Goal: Information Seeking & Learning: Learn about a topic

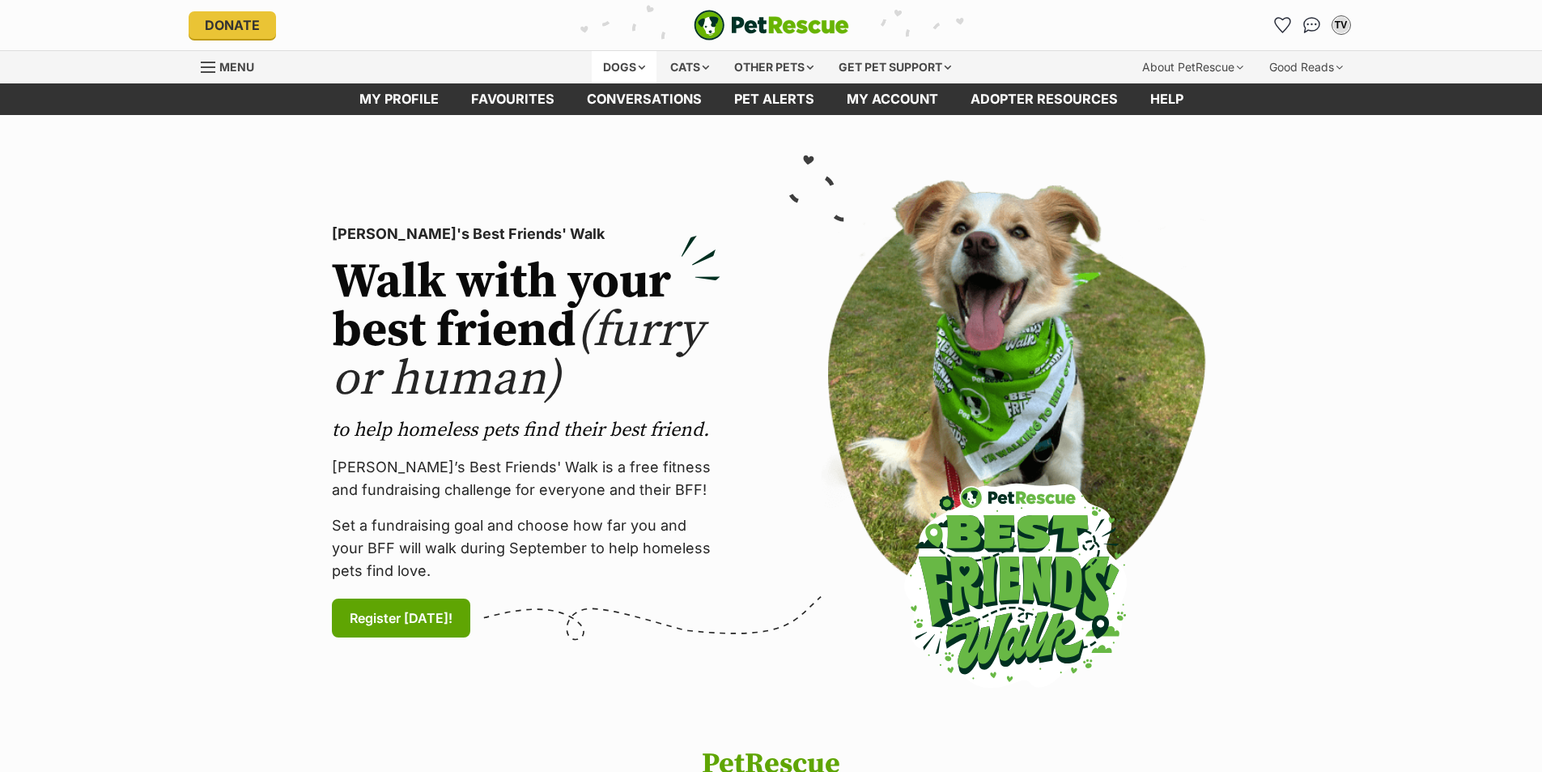
click at [628, 66] on div "Dogs" at bounding box center [624, 67] width 65 height 32
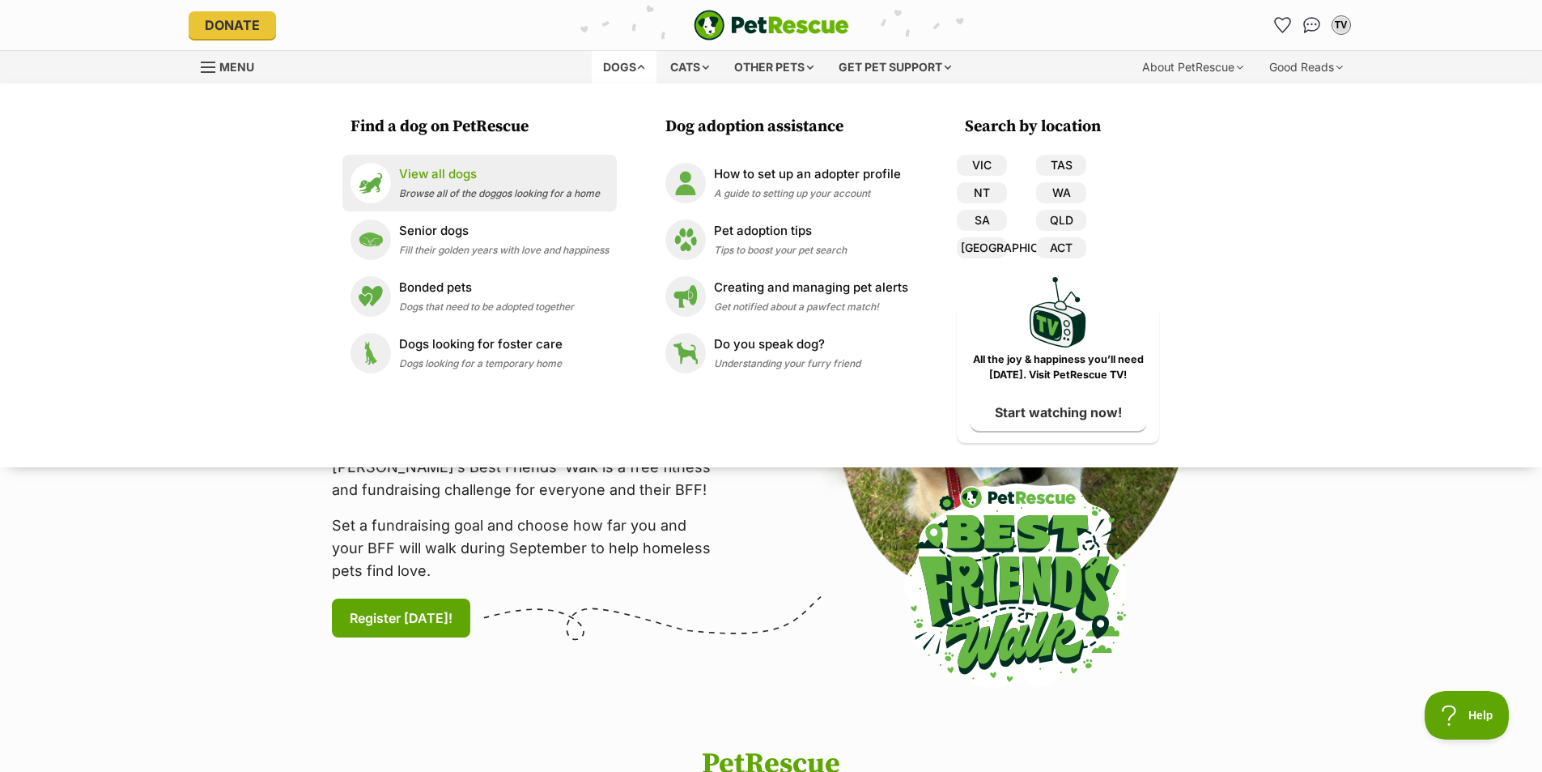
click at [462, 182] on p "View all dogs" at bounding box center [499, 174] width 201 height 19
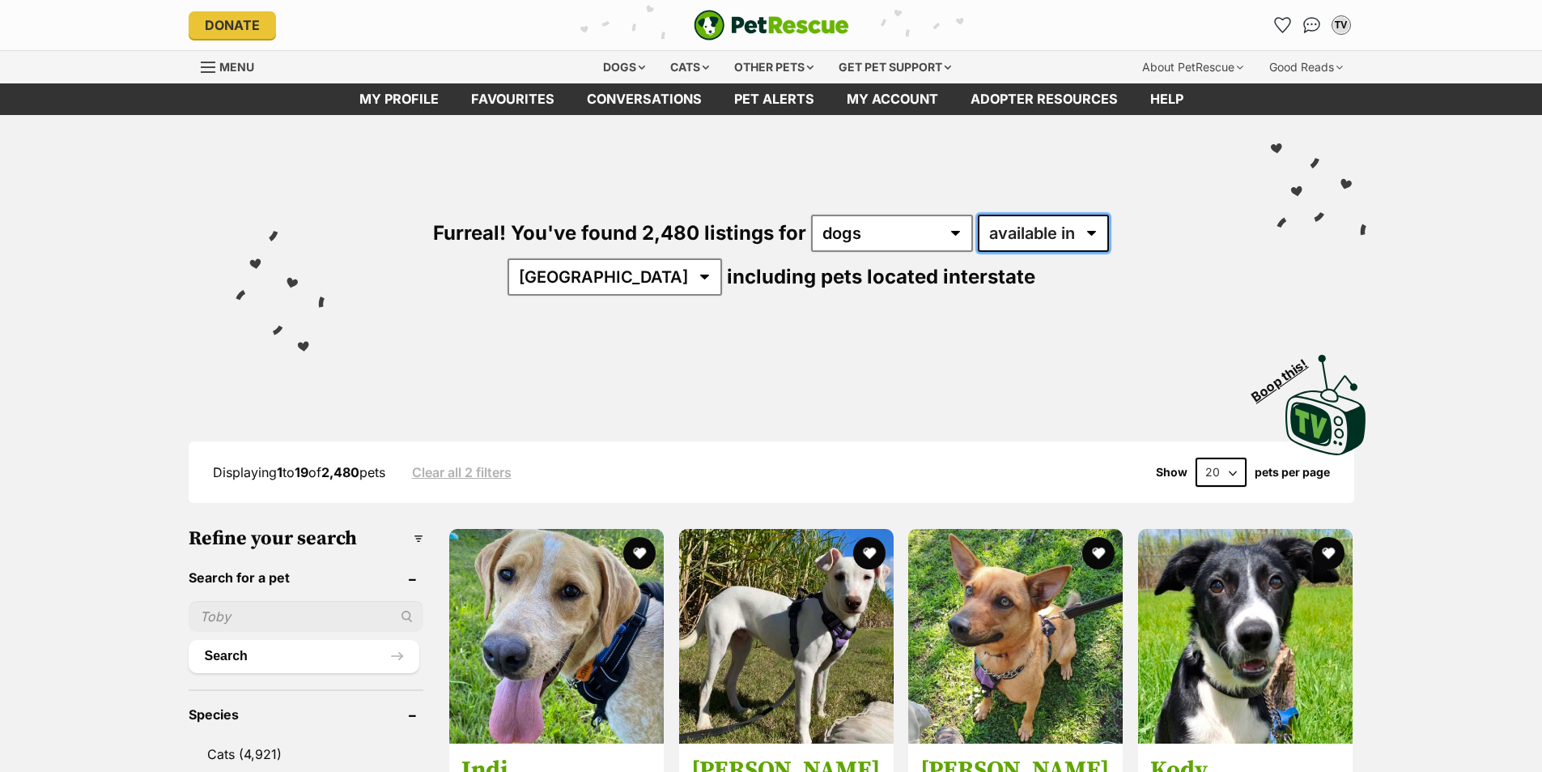
click at [1022, 237] on select "available in located in" at bounding box center [1043, 233] width 131 height 37
select select "disabled"
click at [978, 215] on select "available in located in" at bounding box center [1043, 233] width 131 height 37
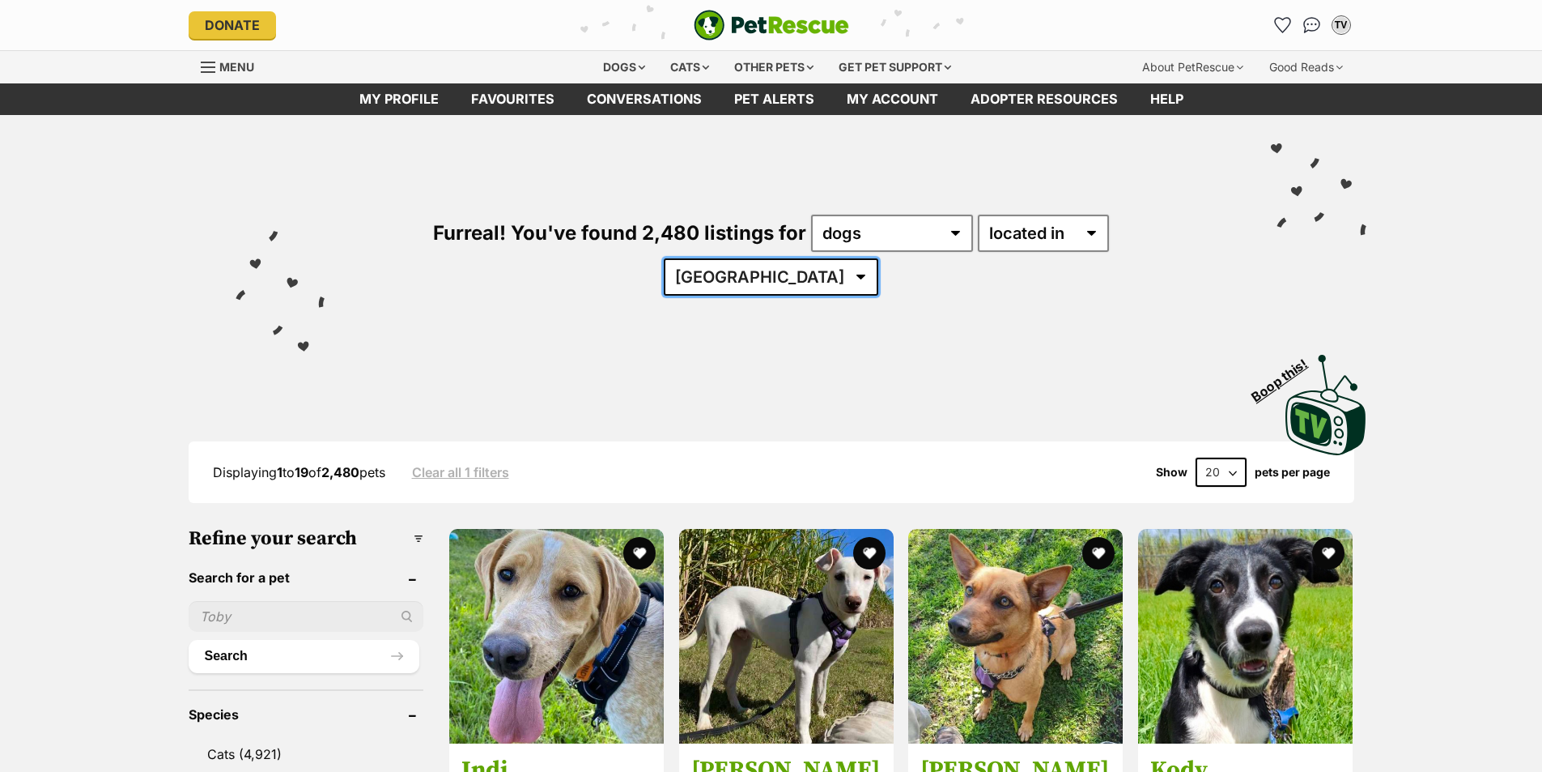
click at [878, 258] on select "Australia ACT NSW NT QLD SA TAS VIC WA" at bounding box center [771, 276] width 215 height 37
select select "QLD"
click at [878, 258] on select "Australia ACT NSW NT QLD SA TAS VIC WA" at bounding box center [771, 276] width 215 height 37
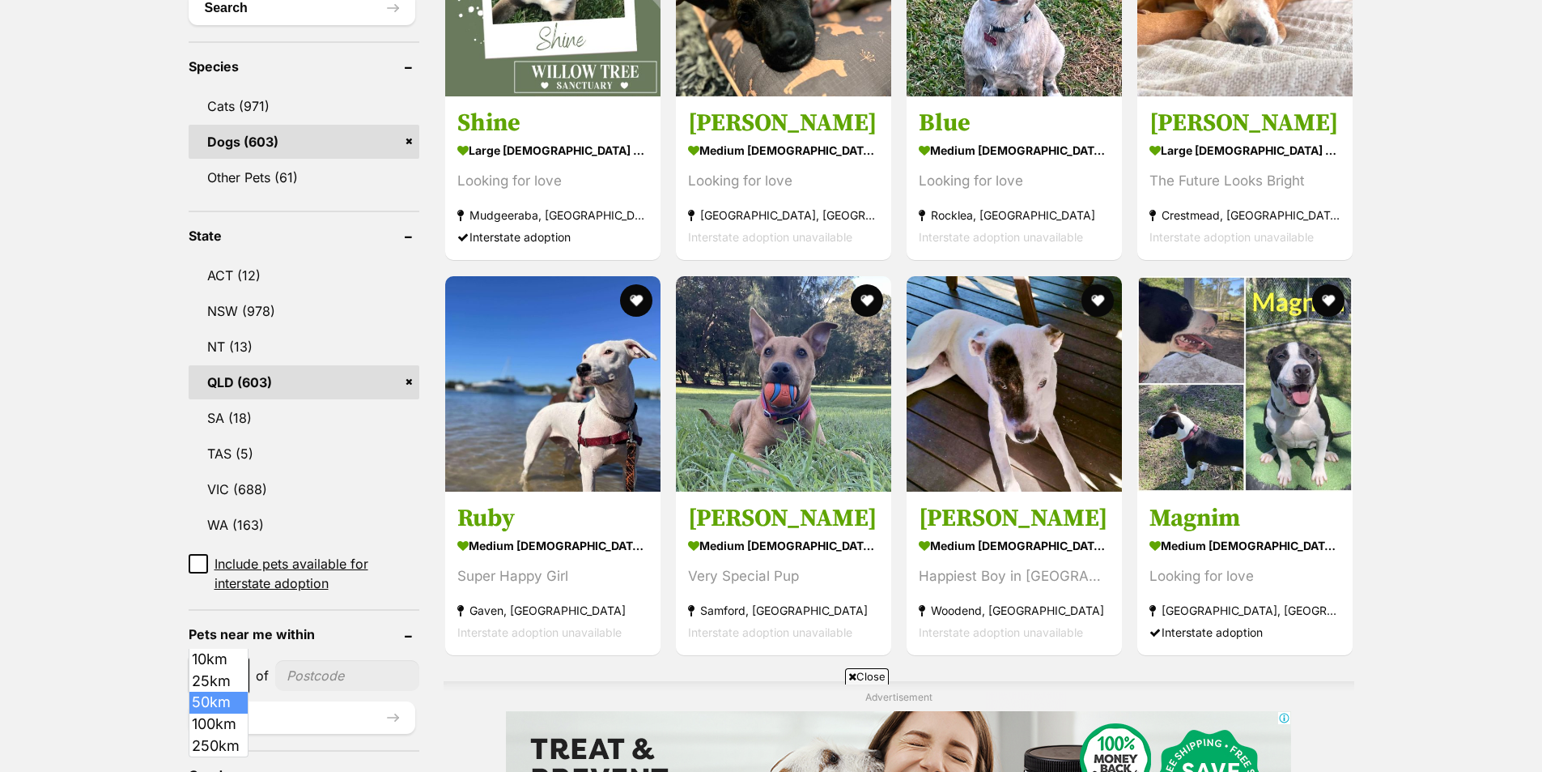
click at [232, 657] on span at bounding box center [240, 675] width 16 height 36
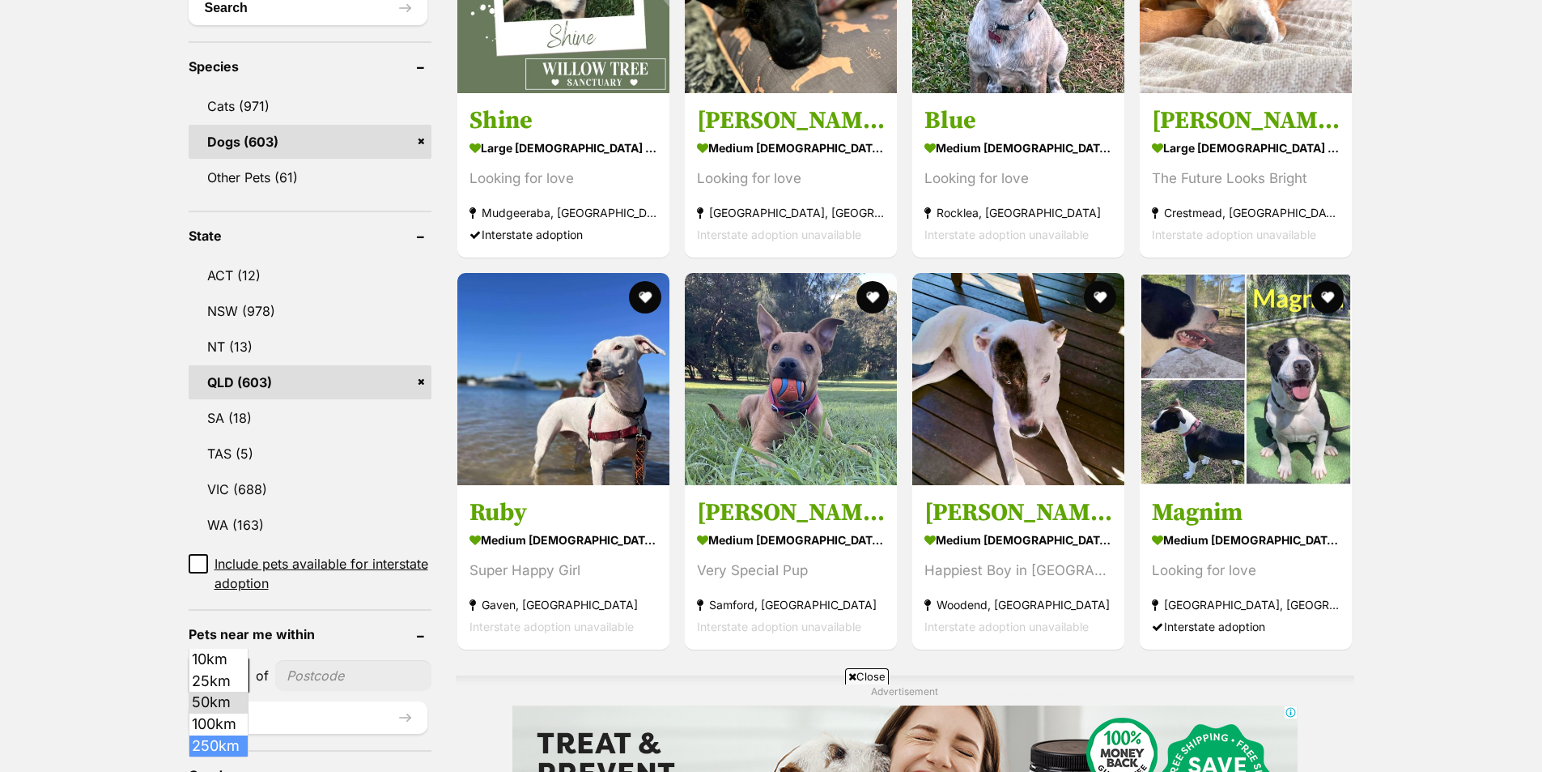
select select "250"
click at [344, 660] on input"] "postcode" at bounding box center [357, 675] width 148 height 31
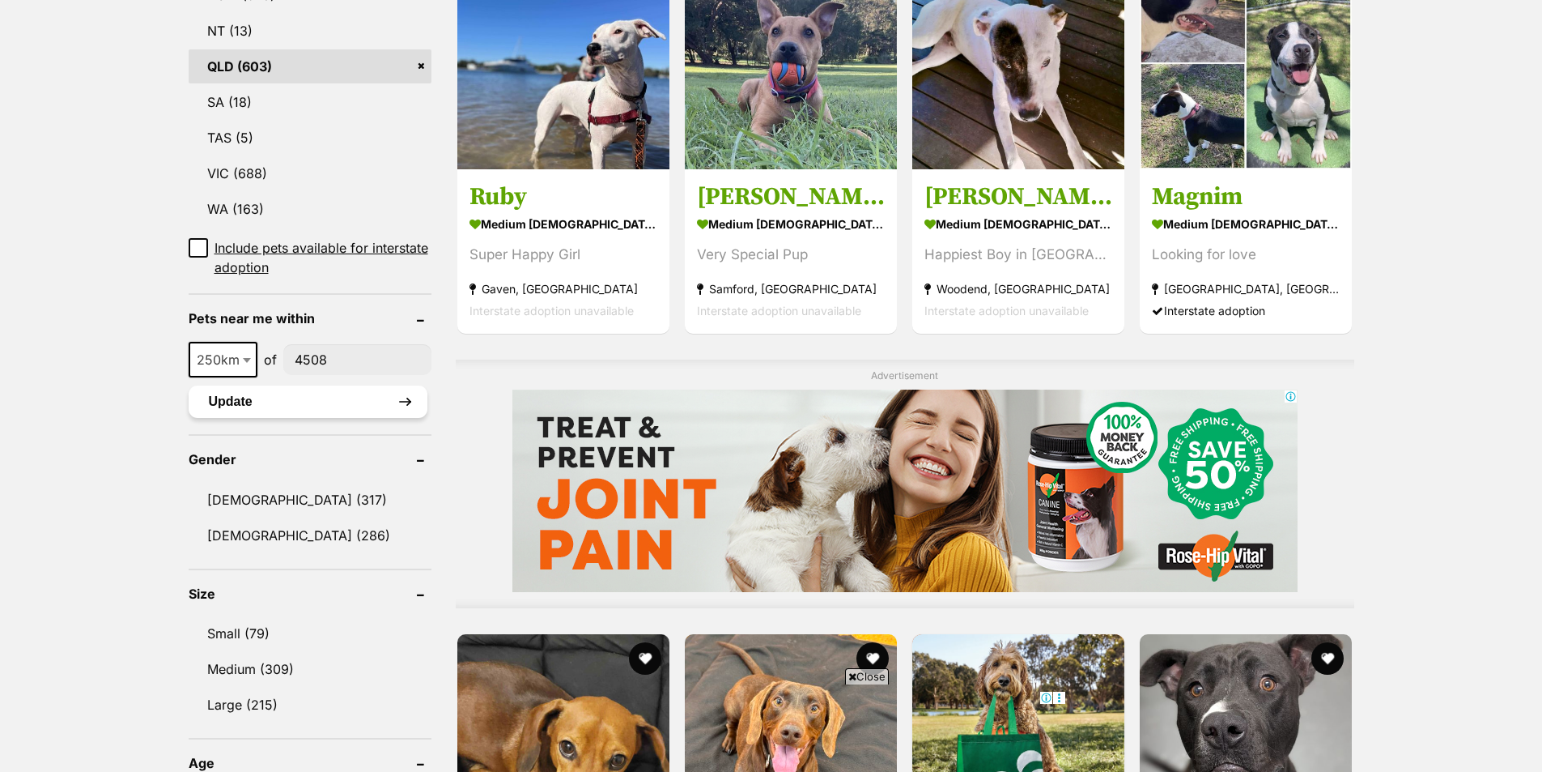
scroll to position [972, 0]
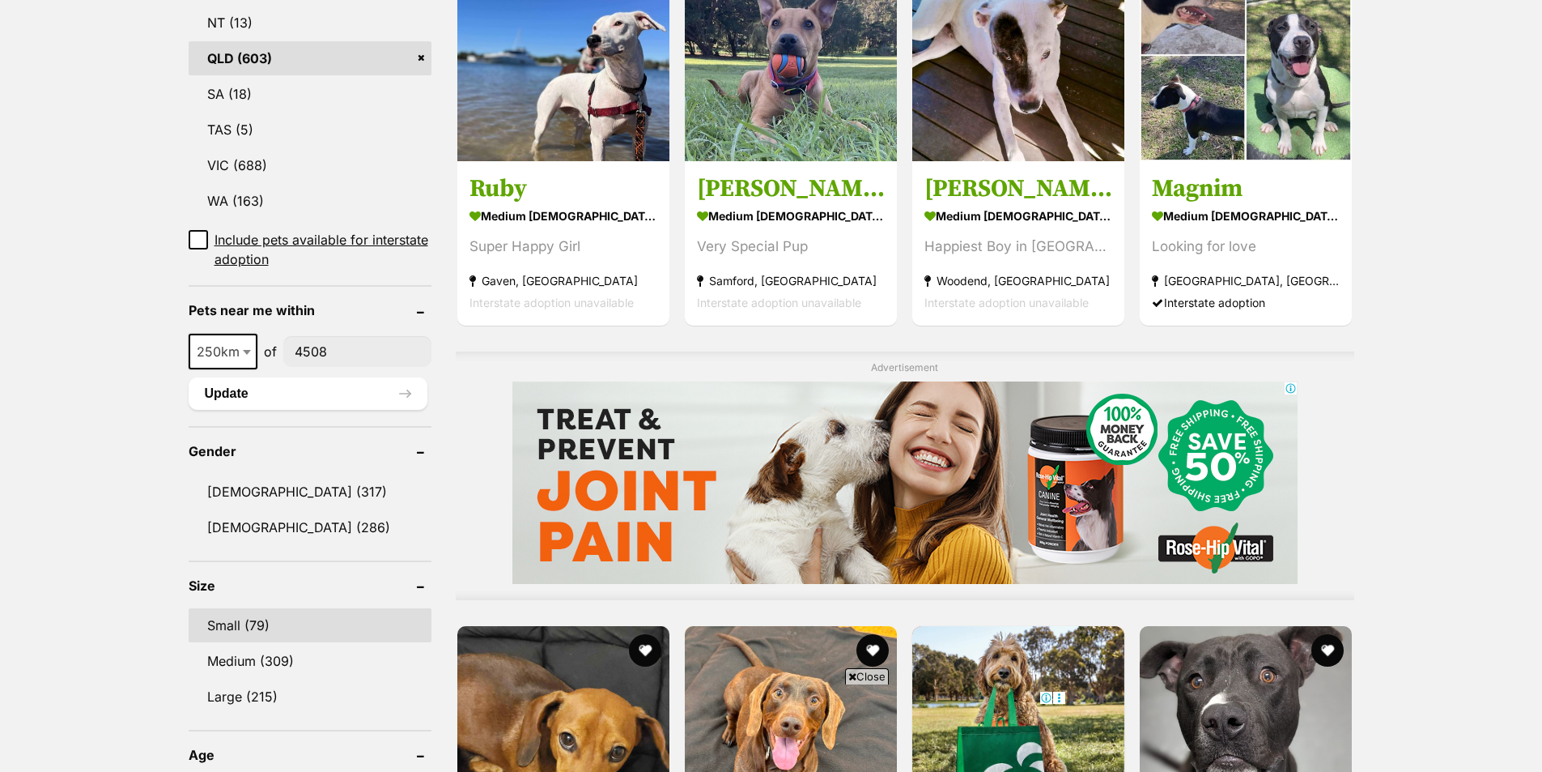
type input"] "4508"
click at [269, 608] on link "Small (79)" at bounding box center [310, 625] width 243 height 34
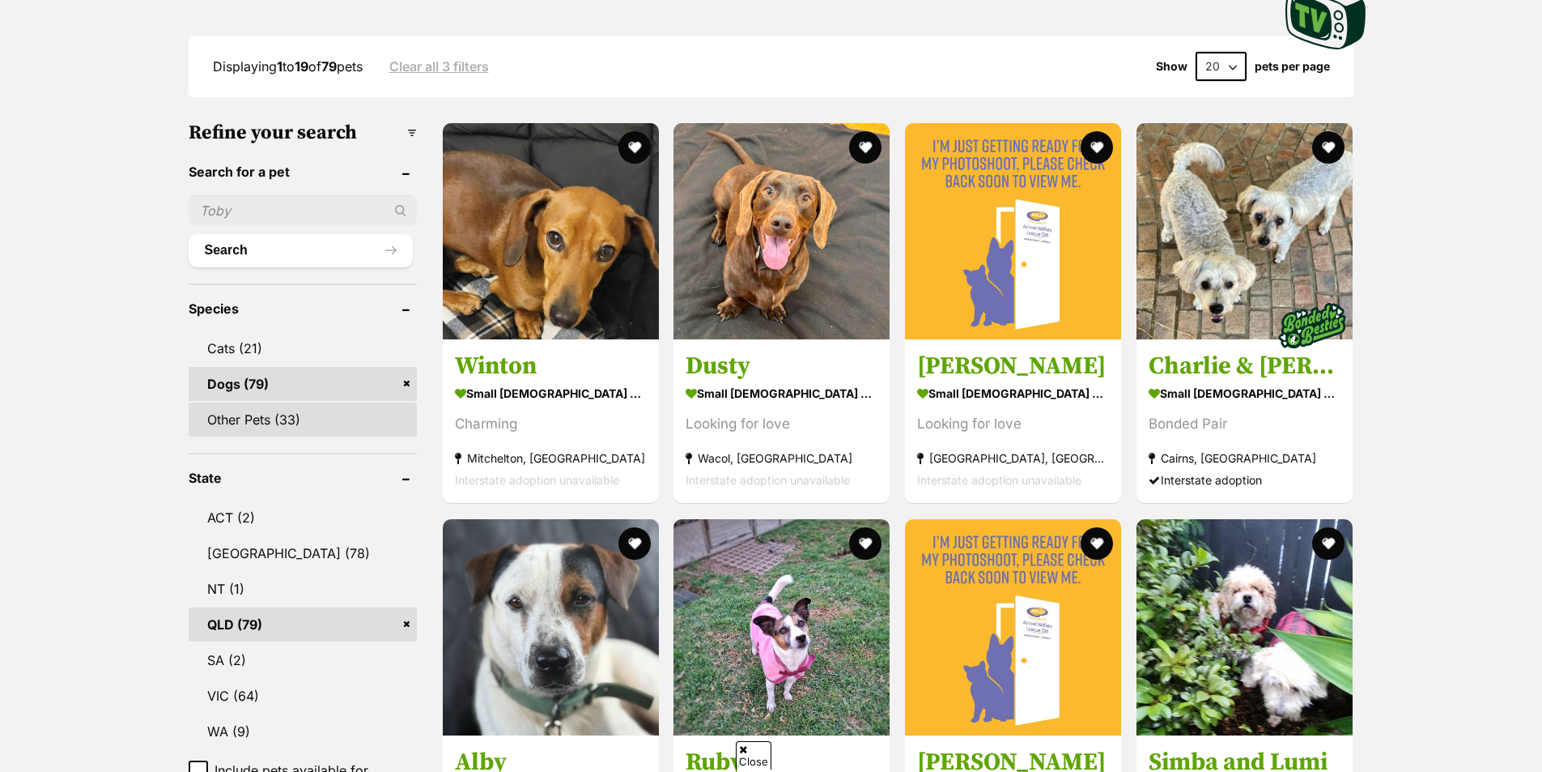
scroll to position [729, 0]
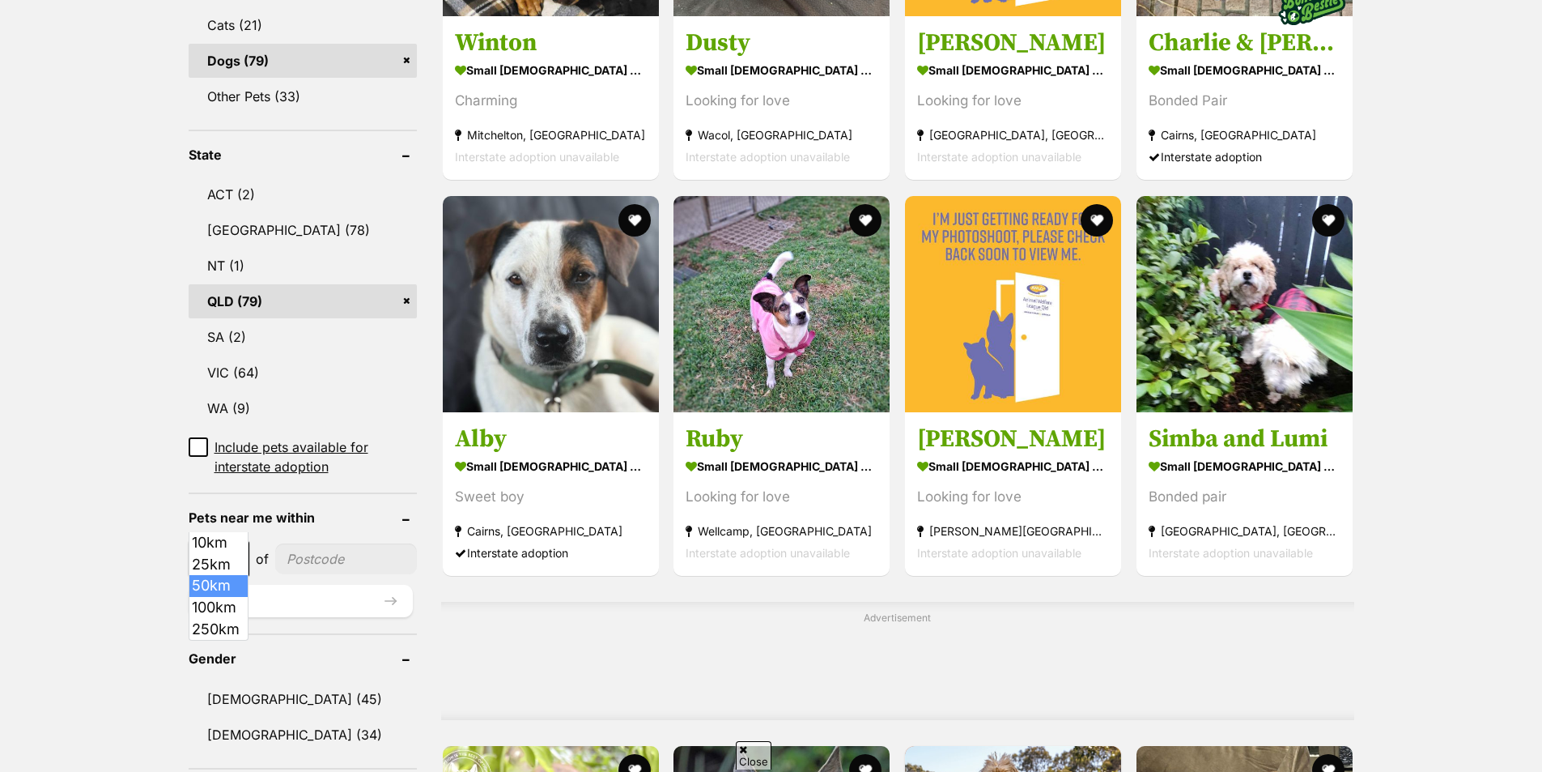
click at [236, 541] on span at bounding box center [240, 559] width 16 height 36
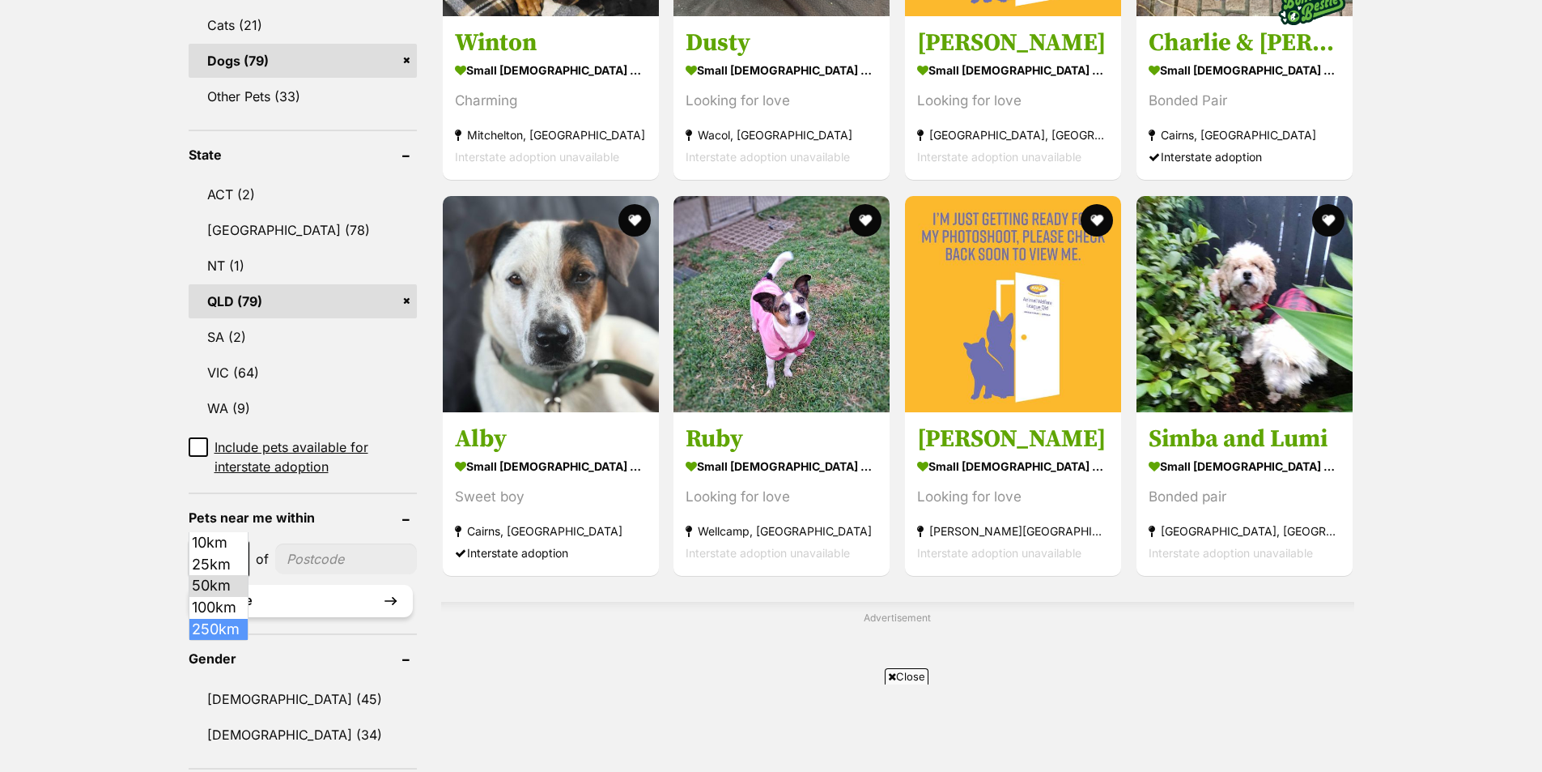
select select "250"
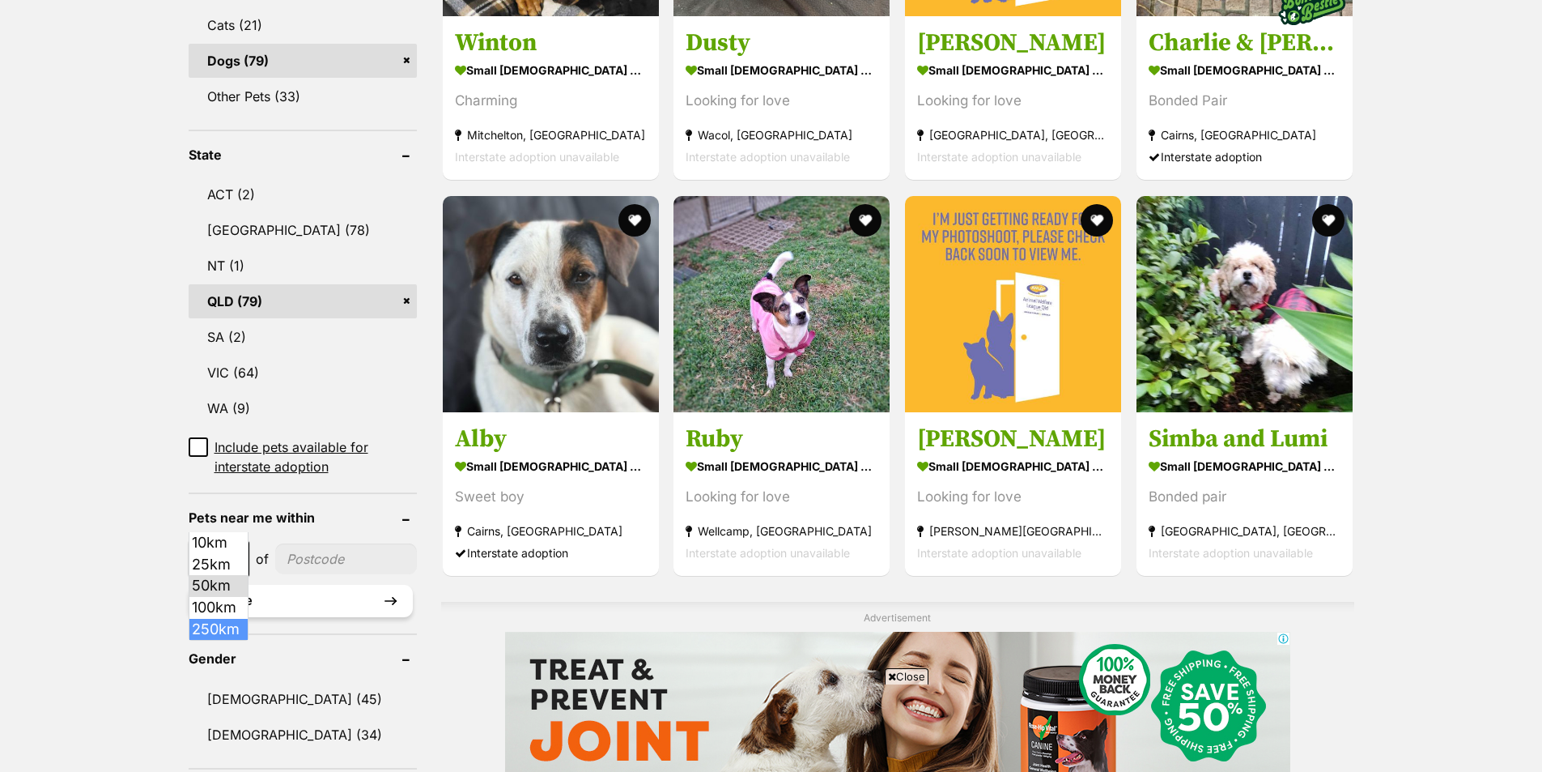
scroll to position [0, 0]
click at [319, 543] on input"] "postcode" at bounding box center [350, 558] width 134 height 31
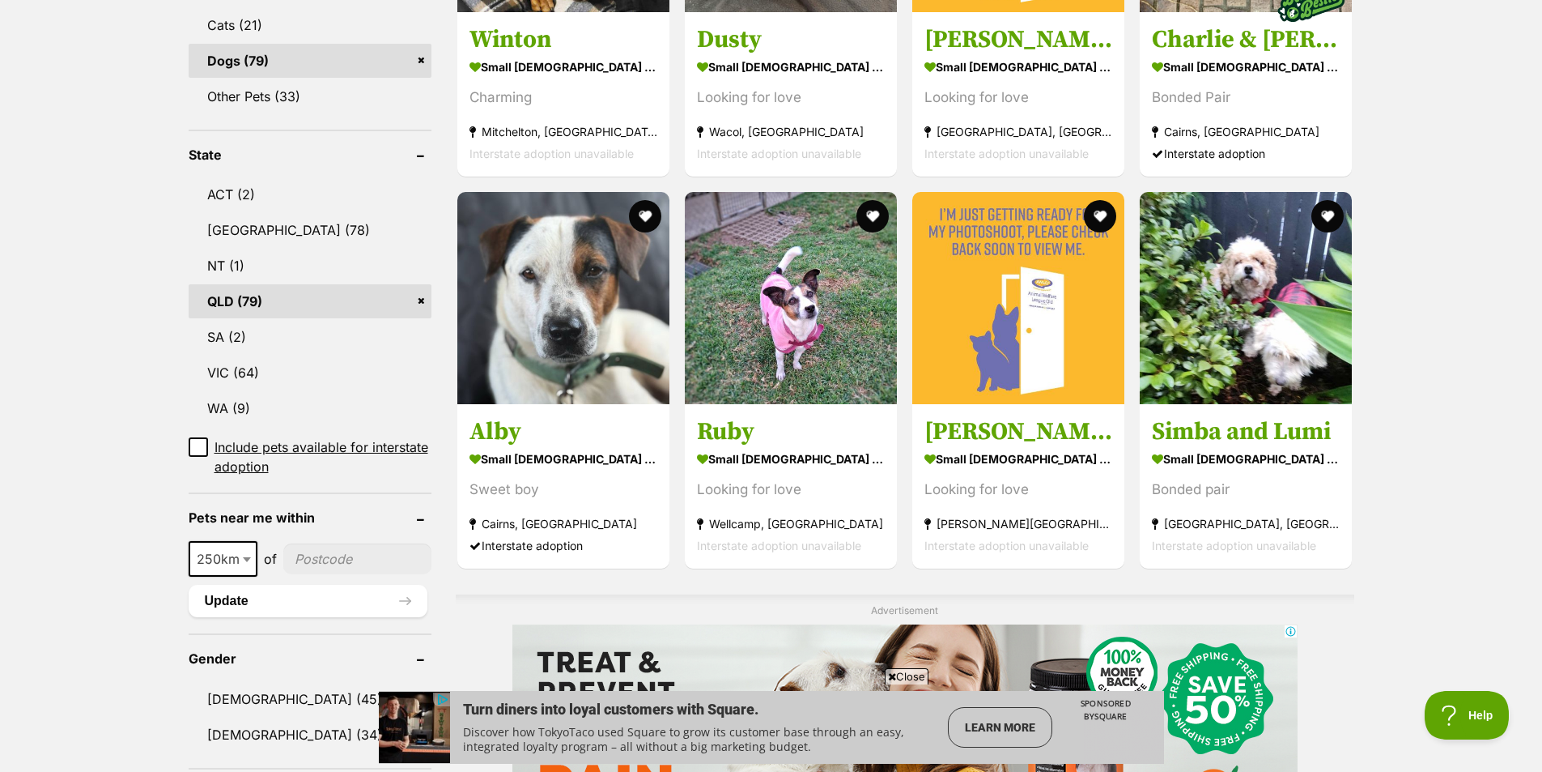
type input"] "4508"
click at [347, 585] on button "Update" at bounding box center [308, 601] width 239 height 32
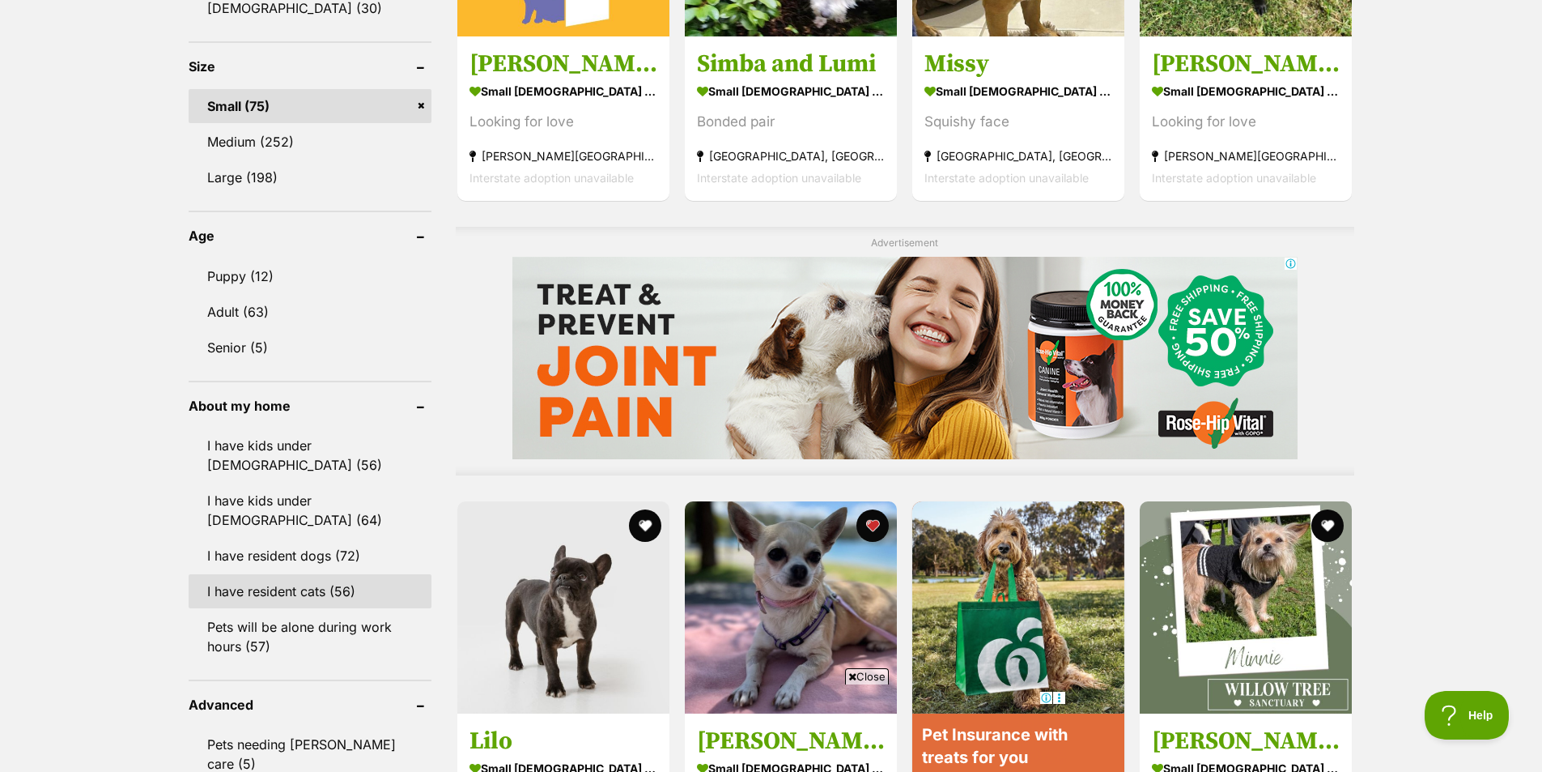
click at [345, 575] on link "I have resident cats (56)" at bounding box center [310, 591] width 243 height 34
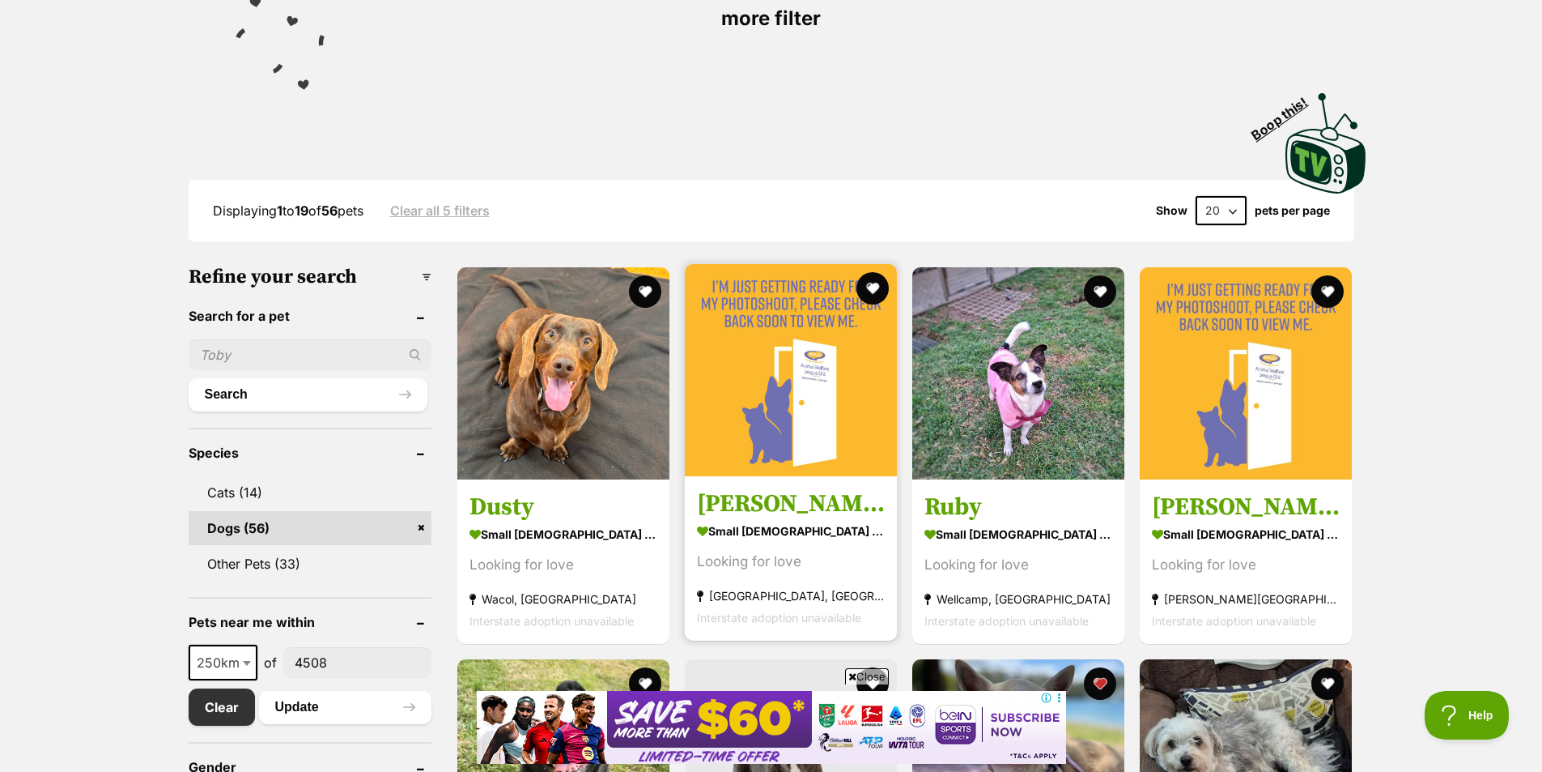
scroll to position [405, 0]
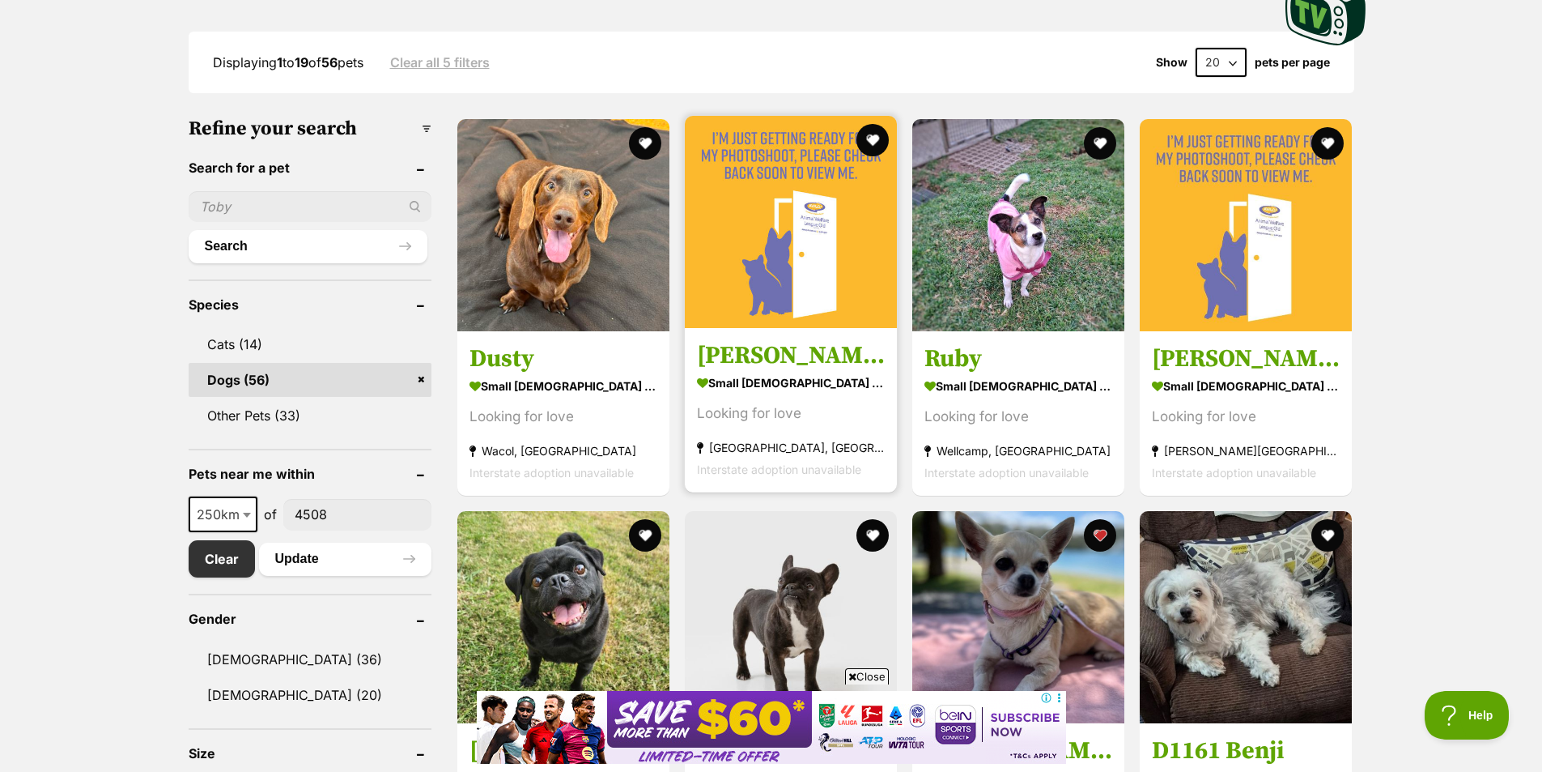
click at [818, 381] on strong "small male Dog" at bounding box center [791, 382] width 188 height 23
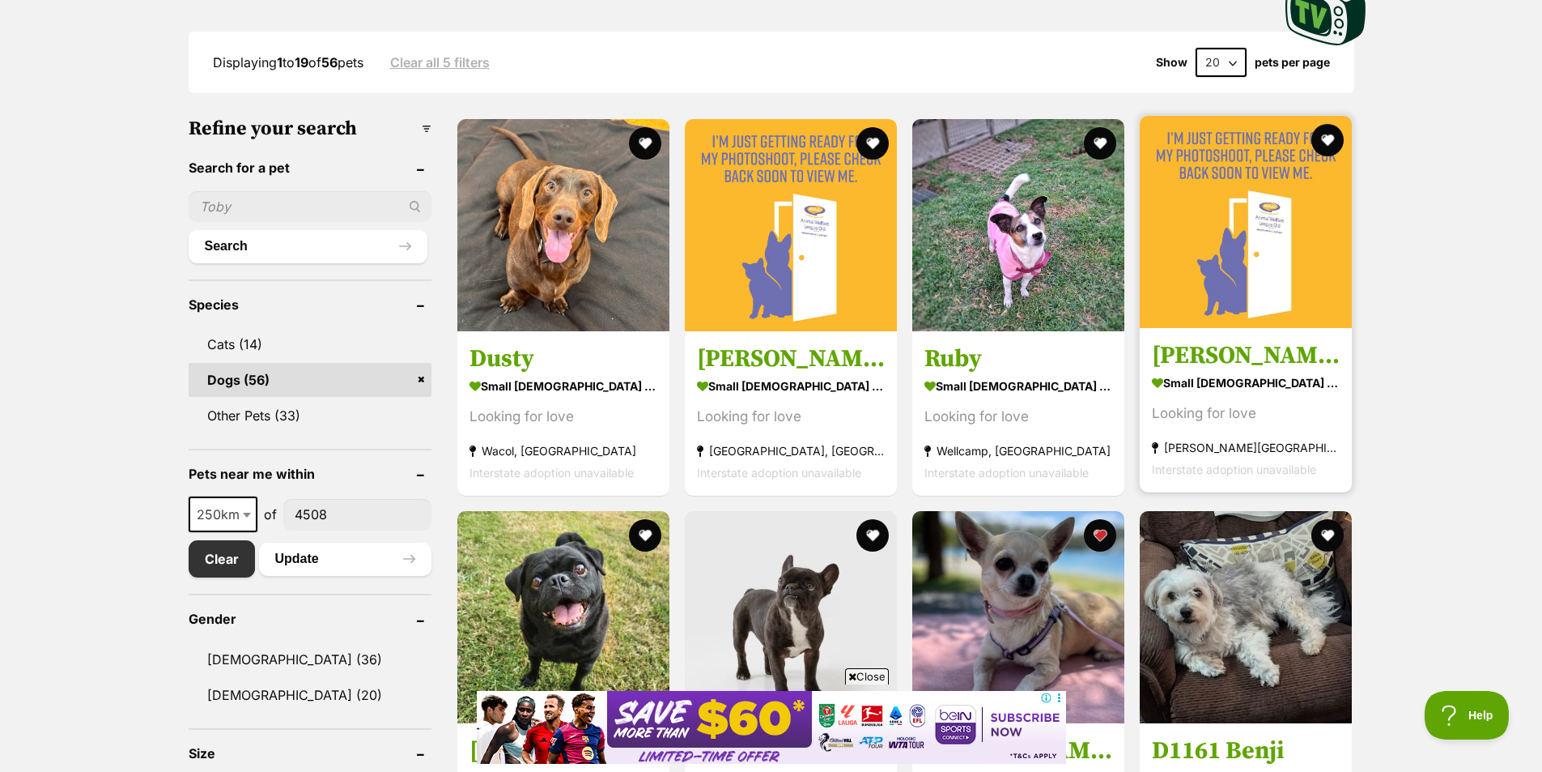
click at [1267, 390] on strong "small male Dog" at bounding box center [1246, 382] width 188 height 23
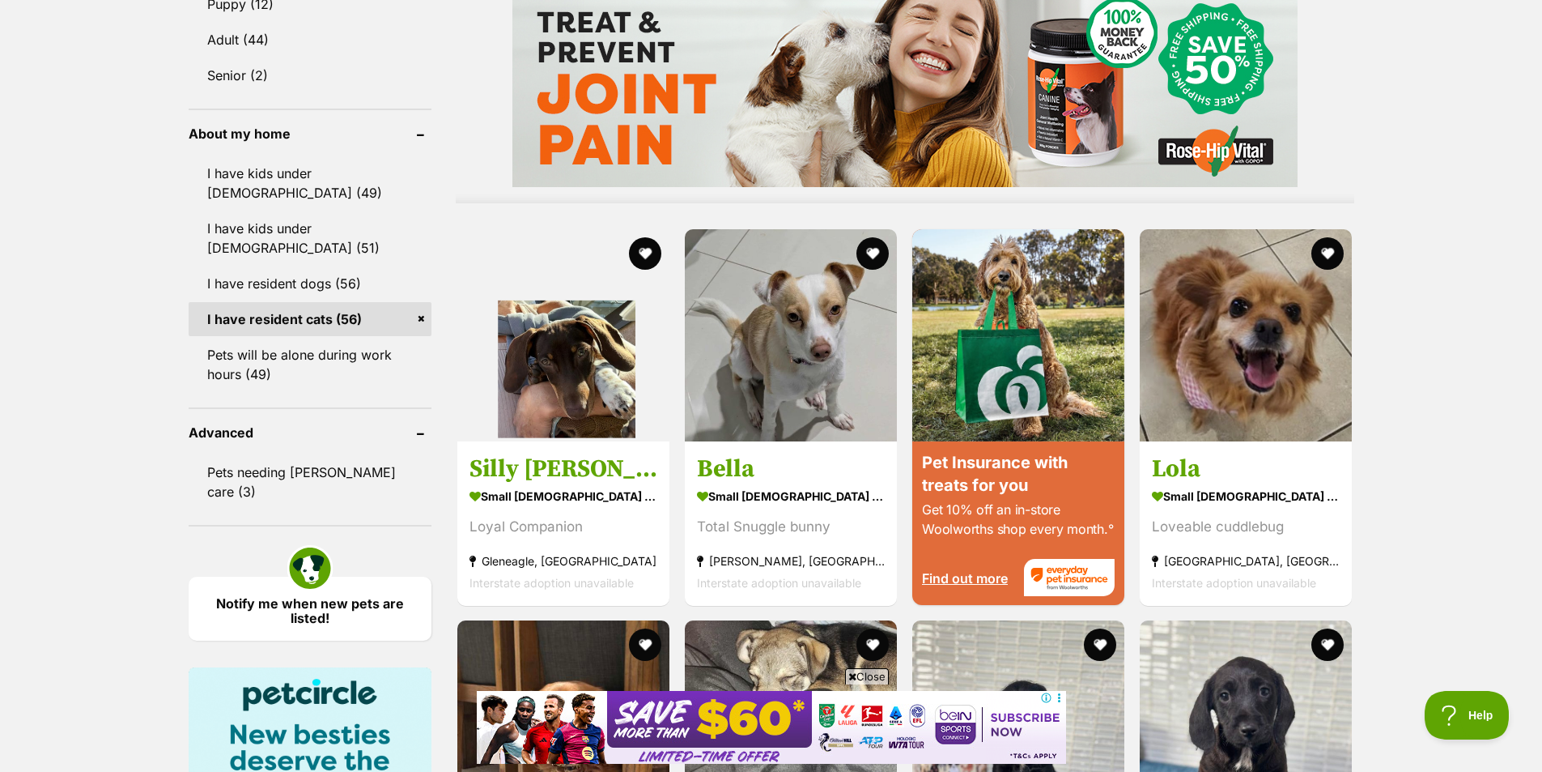
scroll to position [1457, 0]
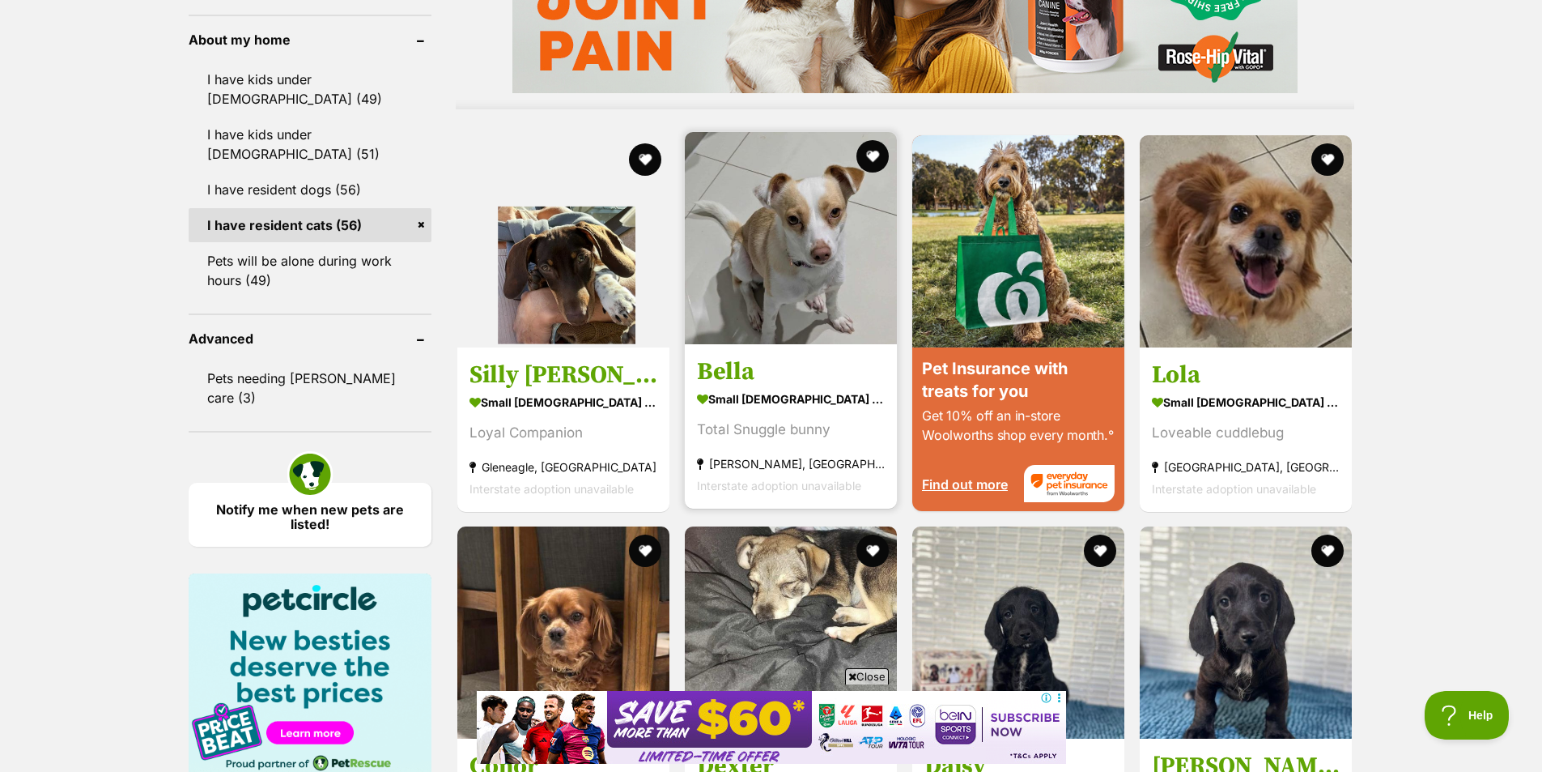
click at [758, 359] on h3 "Bella" at bounding box center [791, 370] width 188 height 31
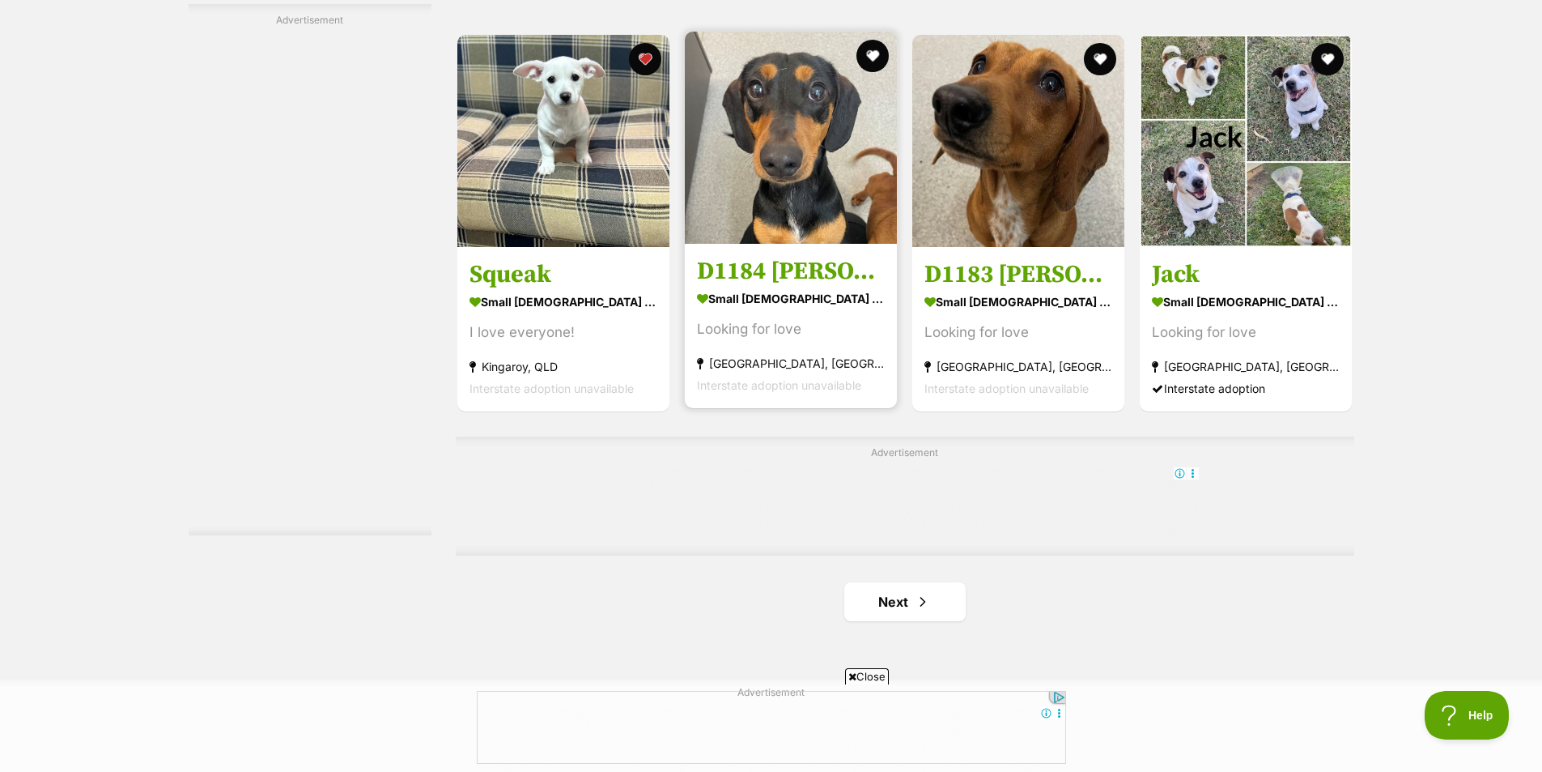
scroll to position [0, 0]
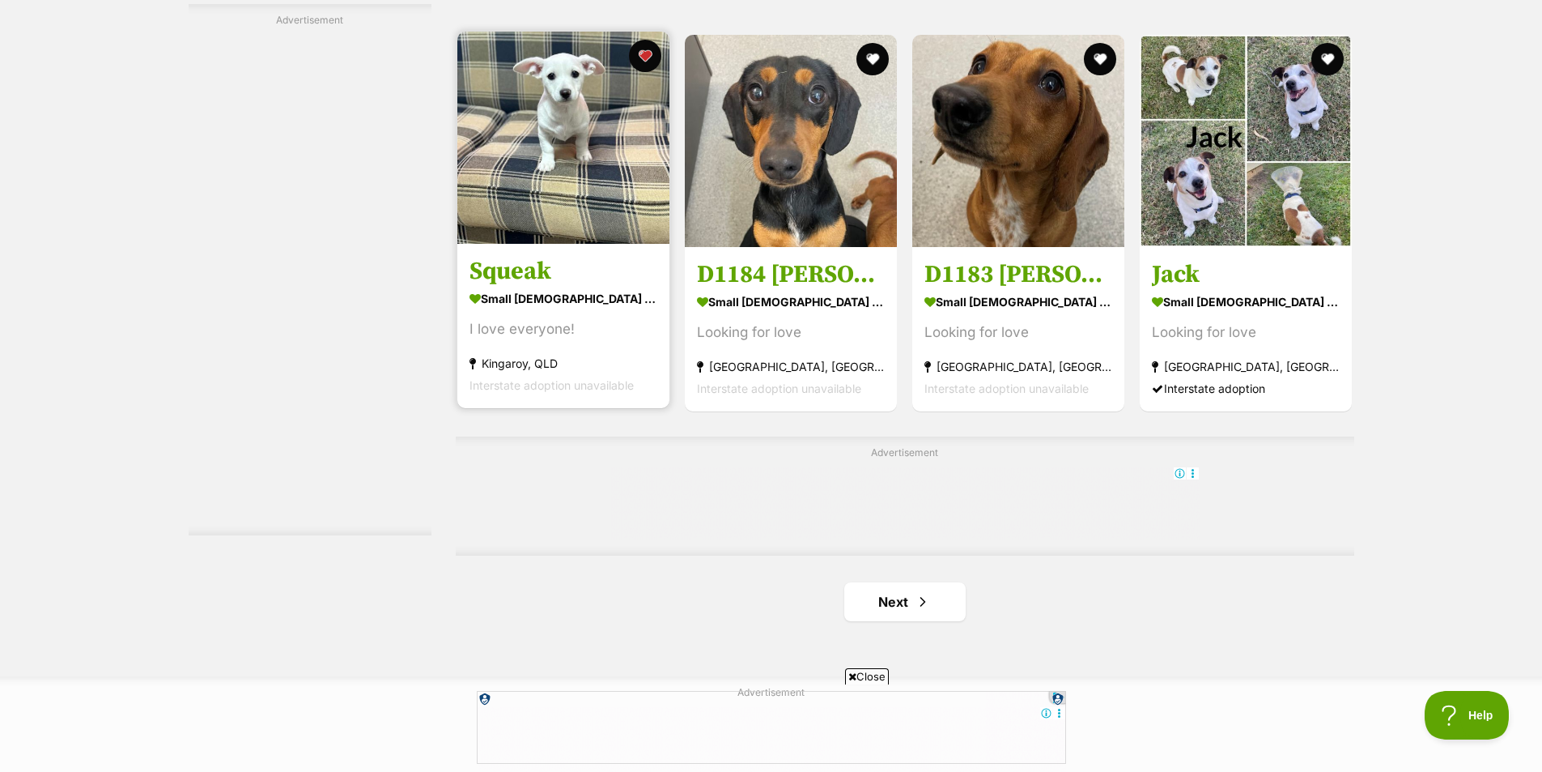
click at [574, 139] on img at bounding box center [563, 138] width 212 height 212
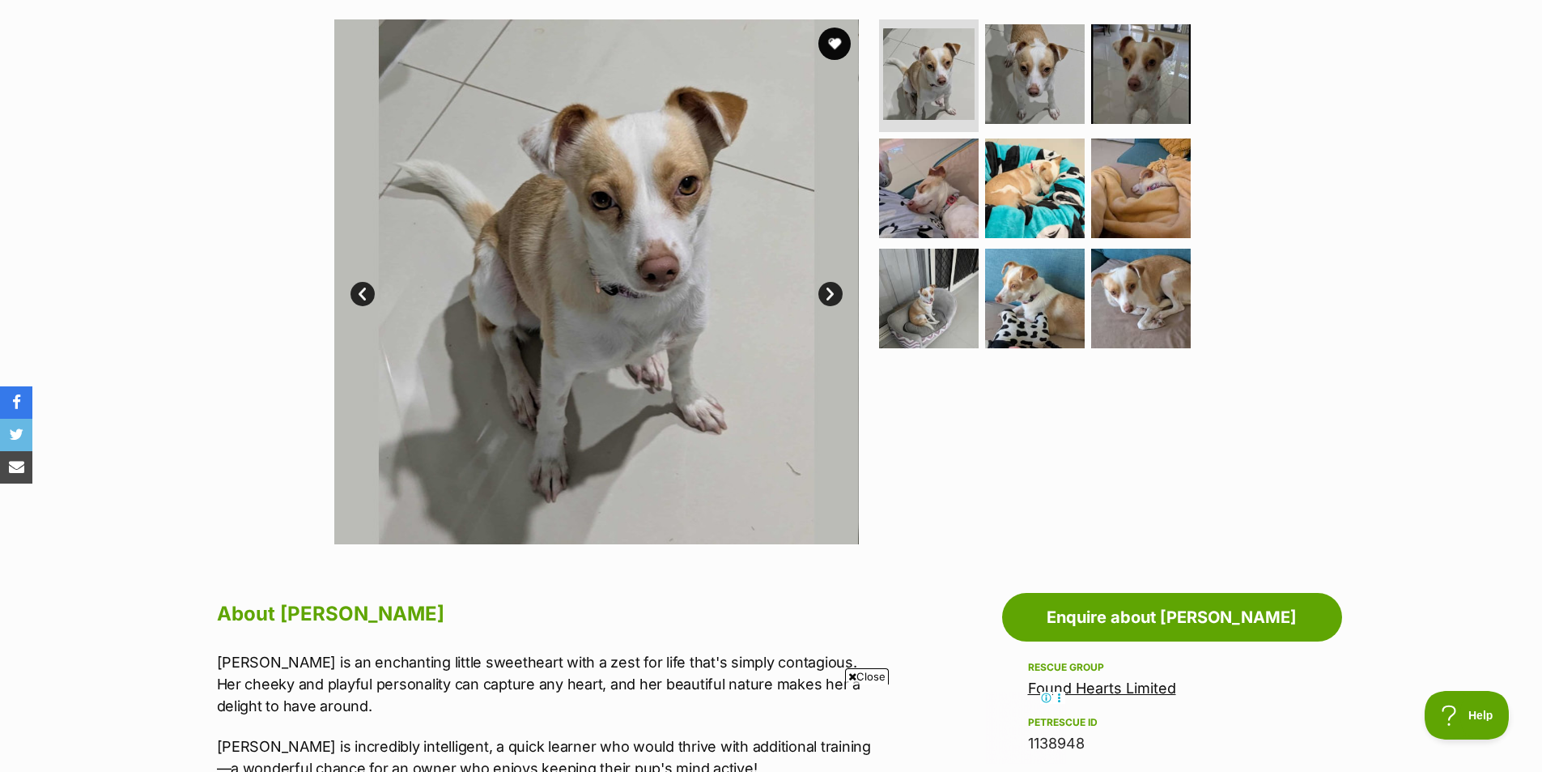
scroll to position [81, 0]
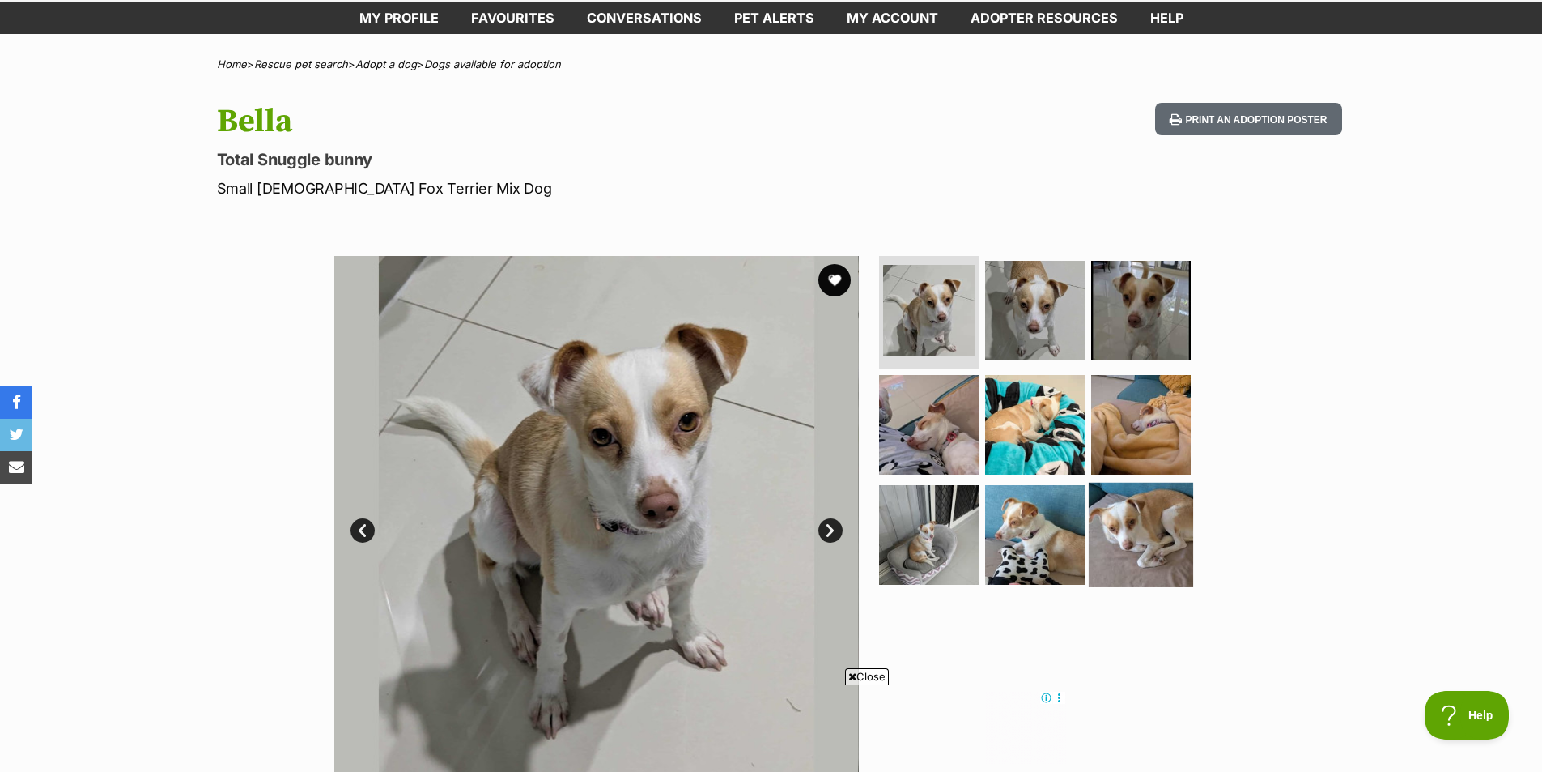
click at [1115, 542] on img at bounding box center [1141, 535] width 104 height 104
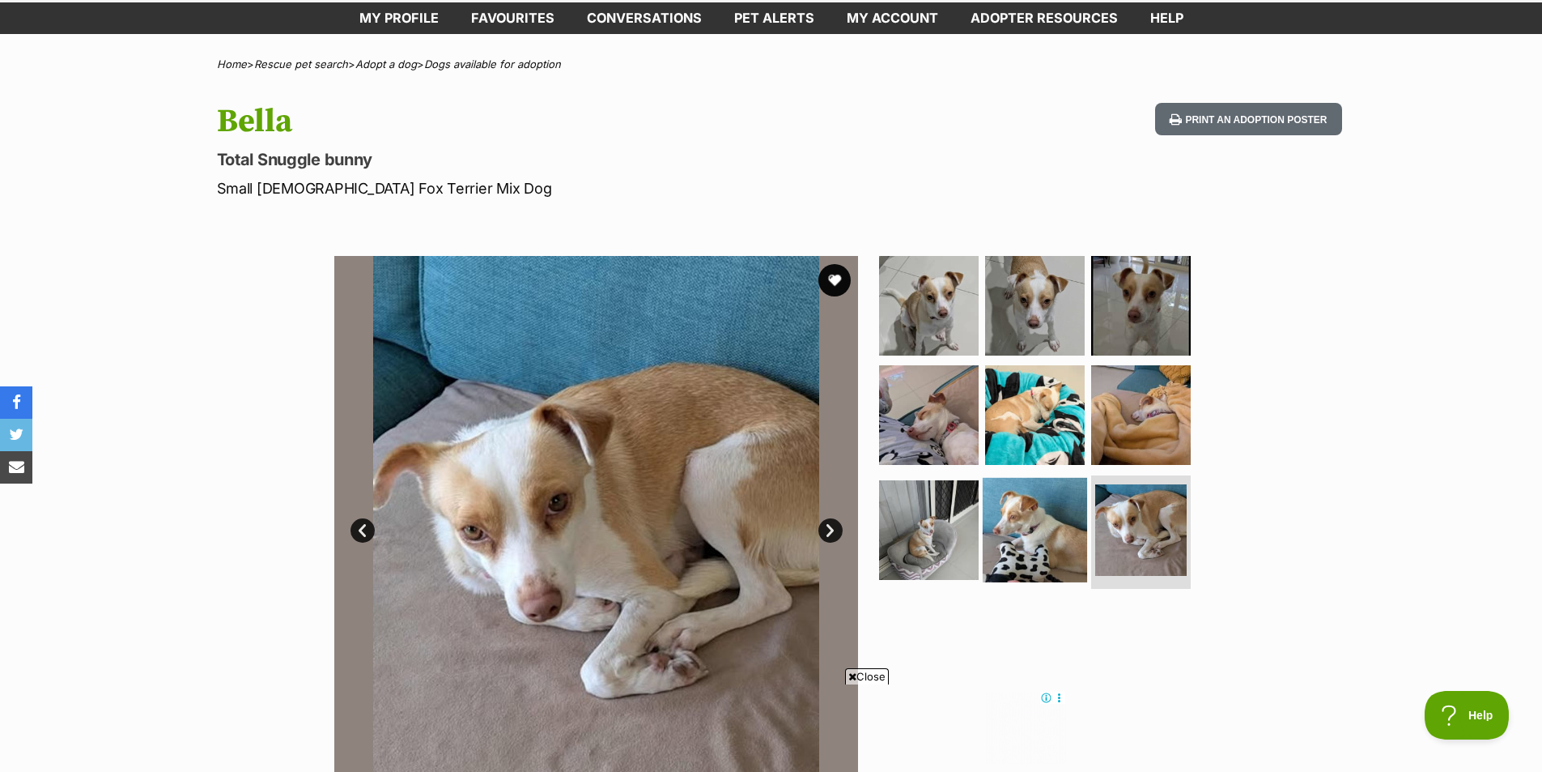
click at [1029, 527] on img at bounding box center [1035, 530] width 104 height 104
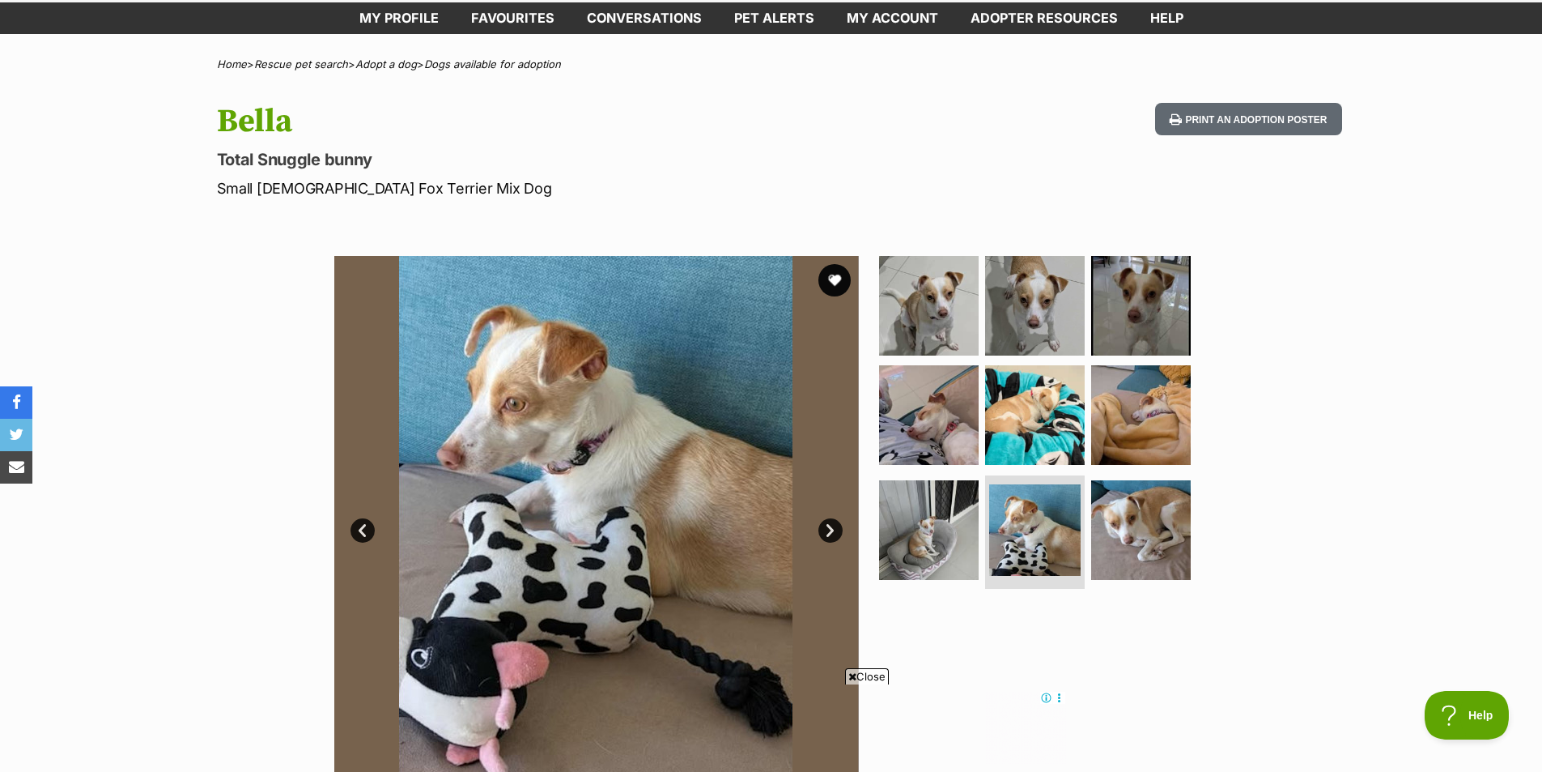
scroll to position [0, 0]
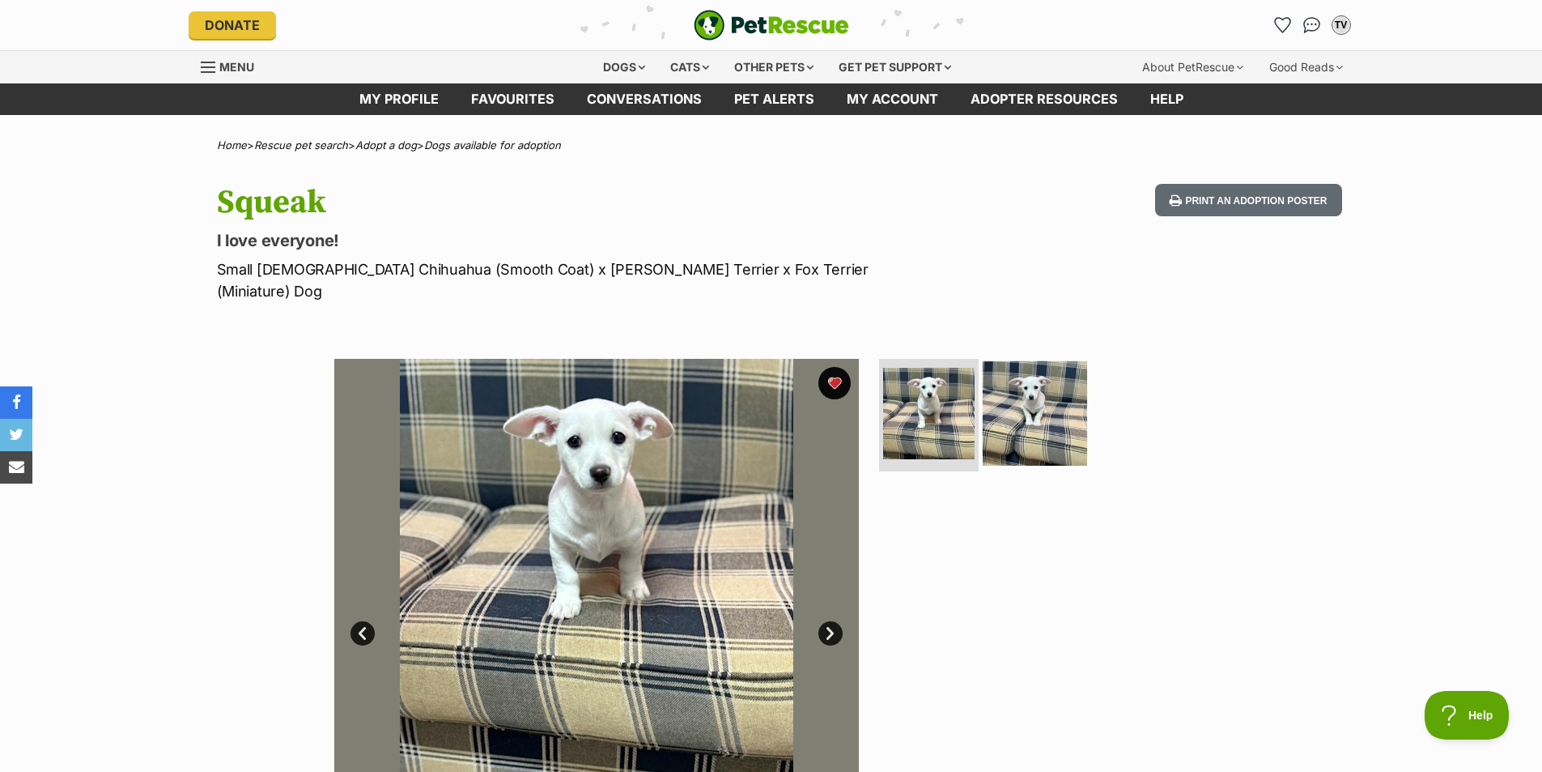
click at [1045, 395] on img at bounding box center [1035, 412] width 104 height 104
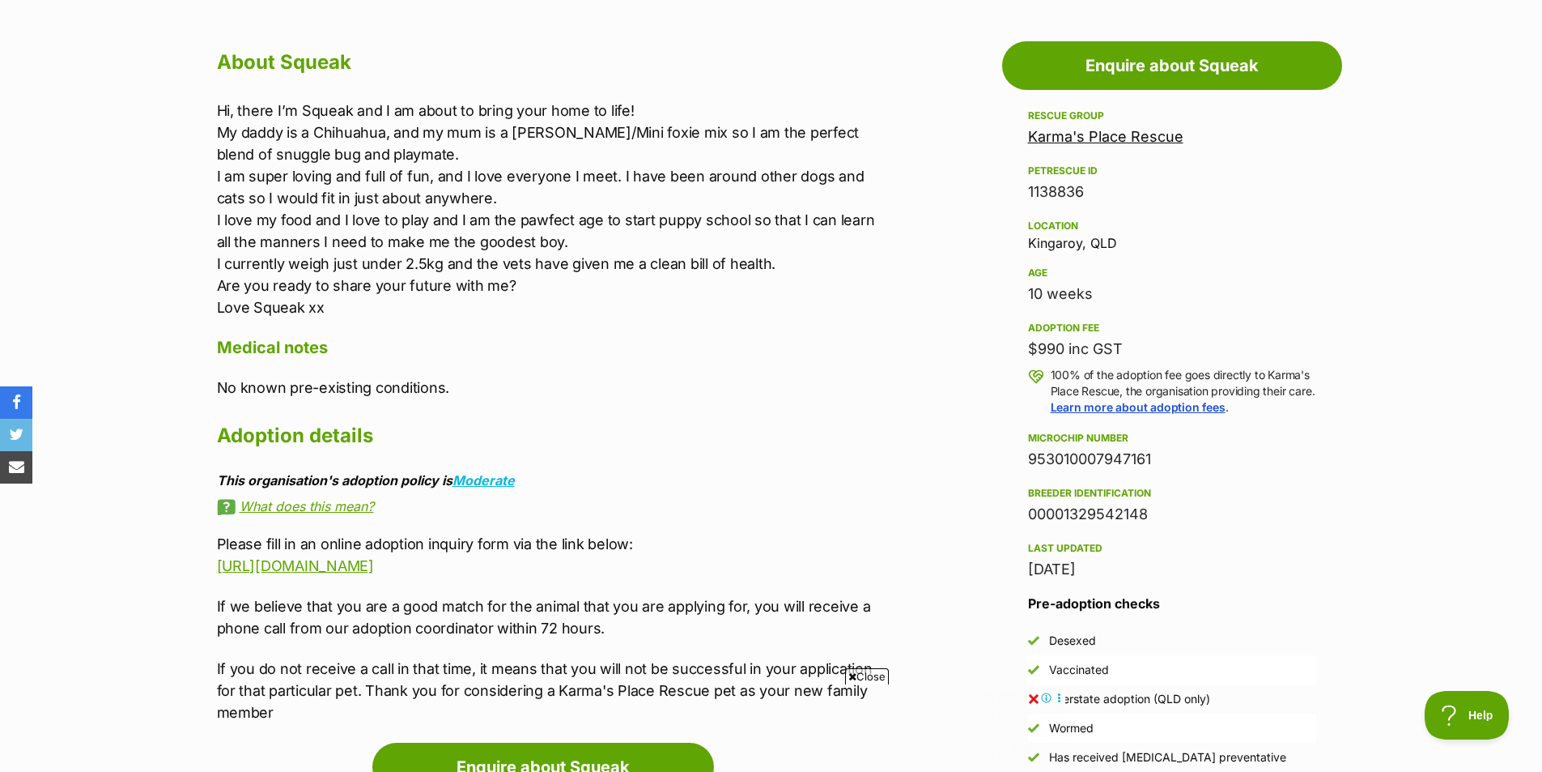
click at [1144, 128] on link "Karma's Place Rescue" at bounding box center [1105, 136] width 155 height 17
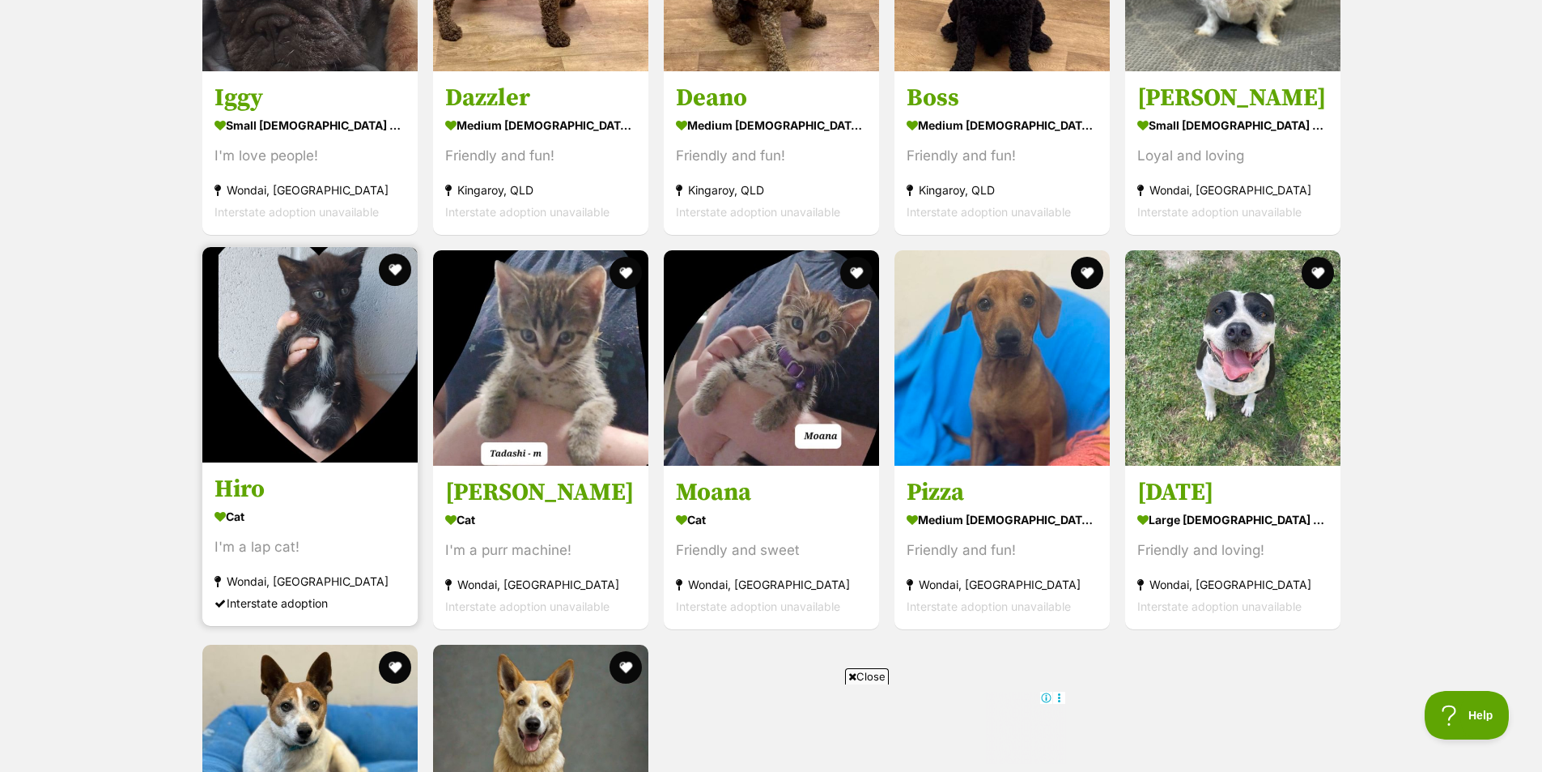
scroll to position [3320, 0]
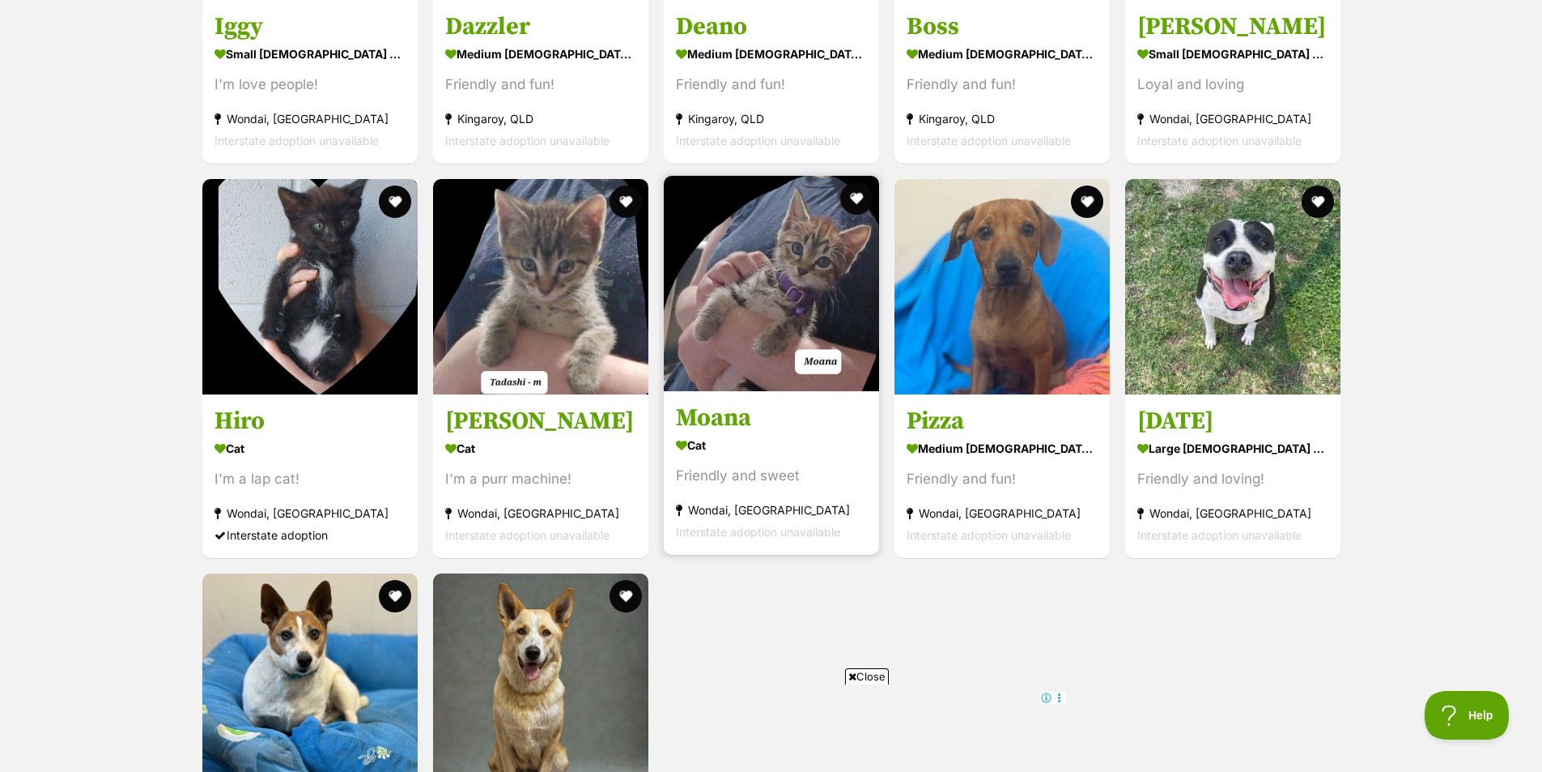
click at [802, 317] on img at bounding box center [771, 283] width 215 height 215
